Goal: Task Accomplishment & Management: Complete application form

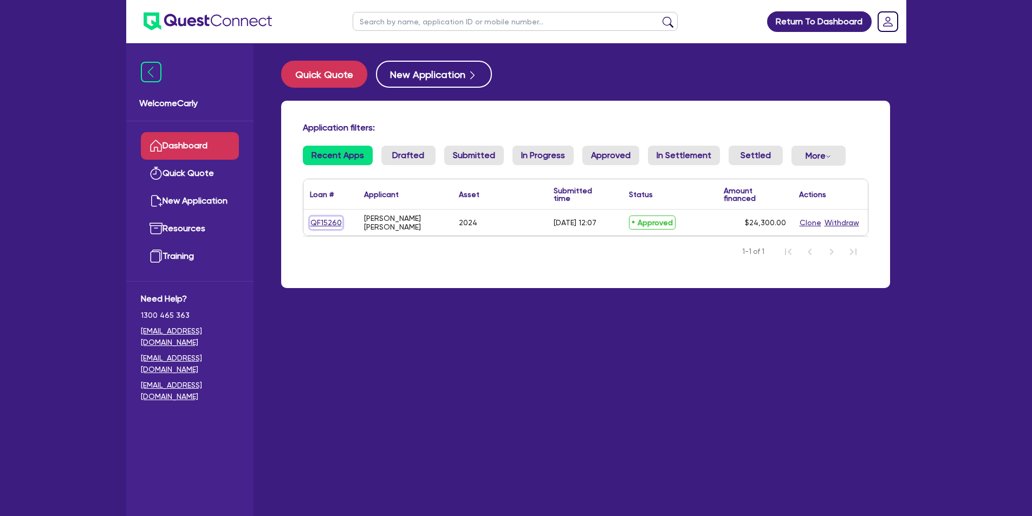
click at [314, 225] on link "QF15260" at bounding box center [326, 223] width 33 height 12
select select "CARS_AND_LIGHT_TRUCKS"
select select "PASSENGER_VEHICLES"
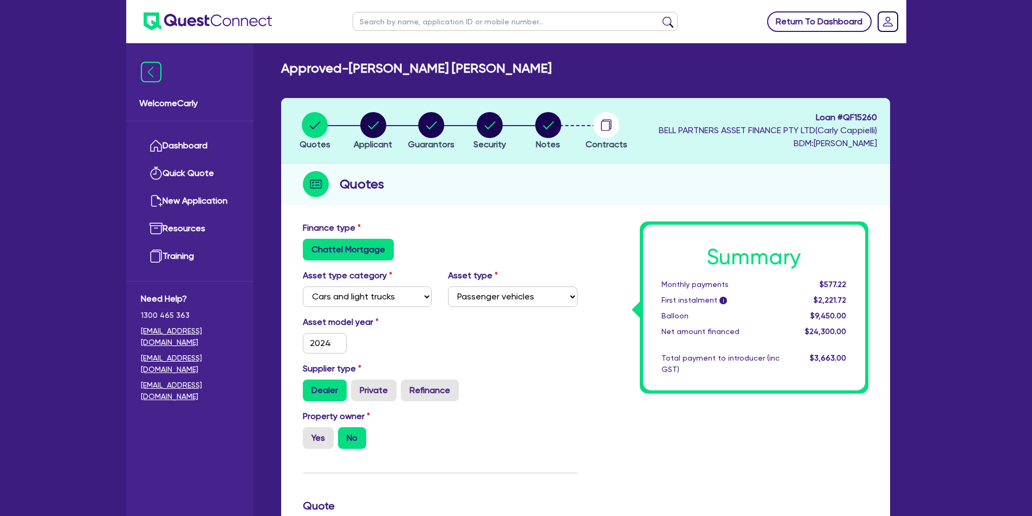
click at [809, 21] on link "Return To Dashboard" at bounding box center [819, 21] width 105 height 21
